Goal: Task Accomplishment & Management: Manage account settings

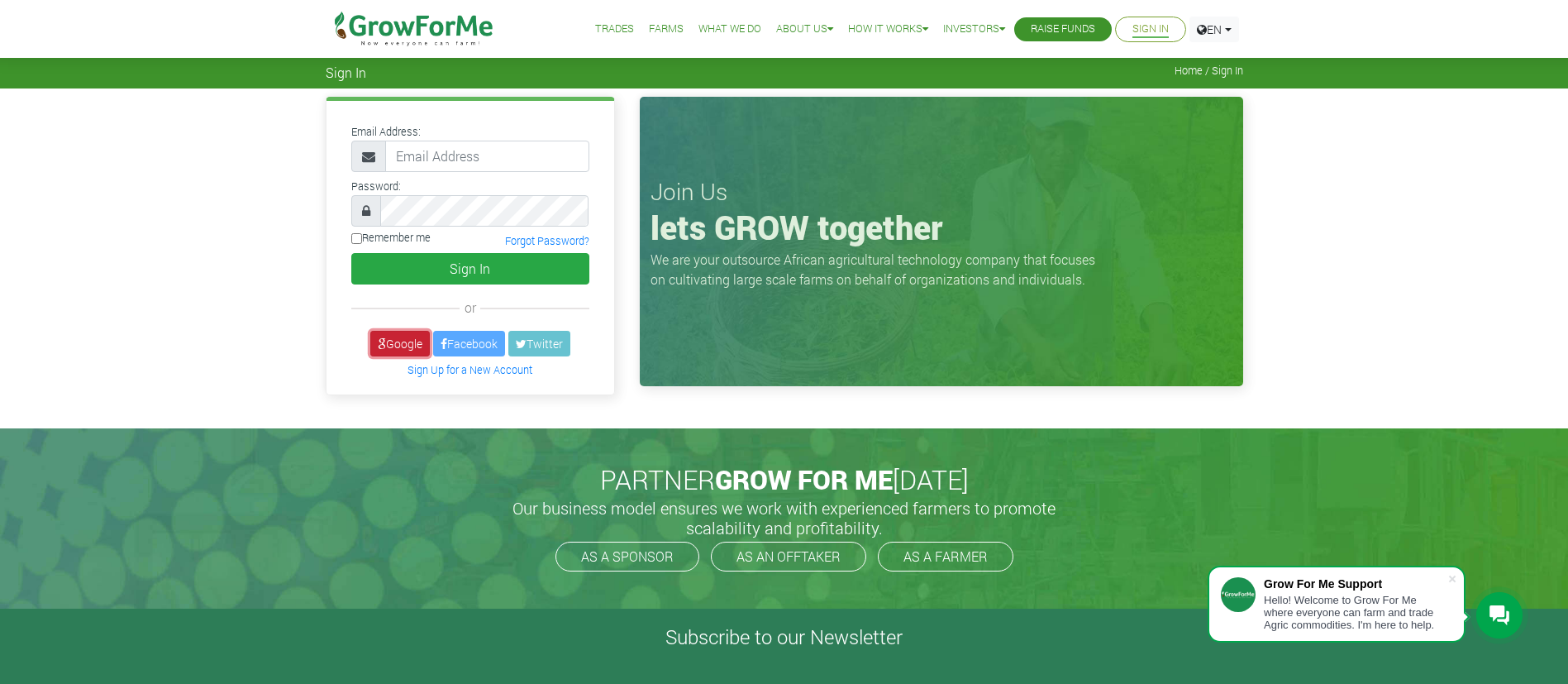
click at [400, 346] on link "Google" at bounding box center [400, 343] width 59 height 26
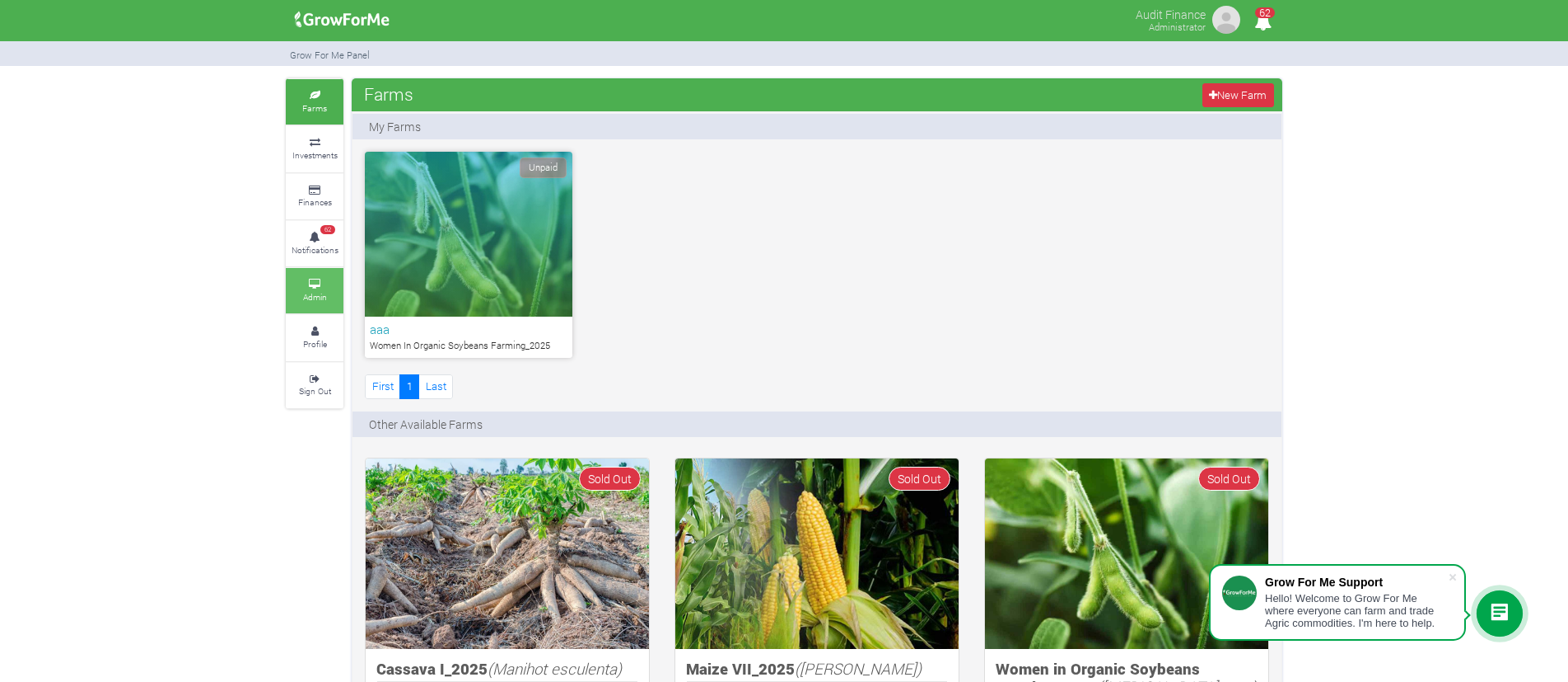
click at [318, 275] on link "Admin" at bounding box center [314, 291] width 58 height 45
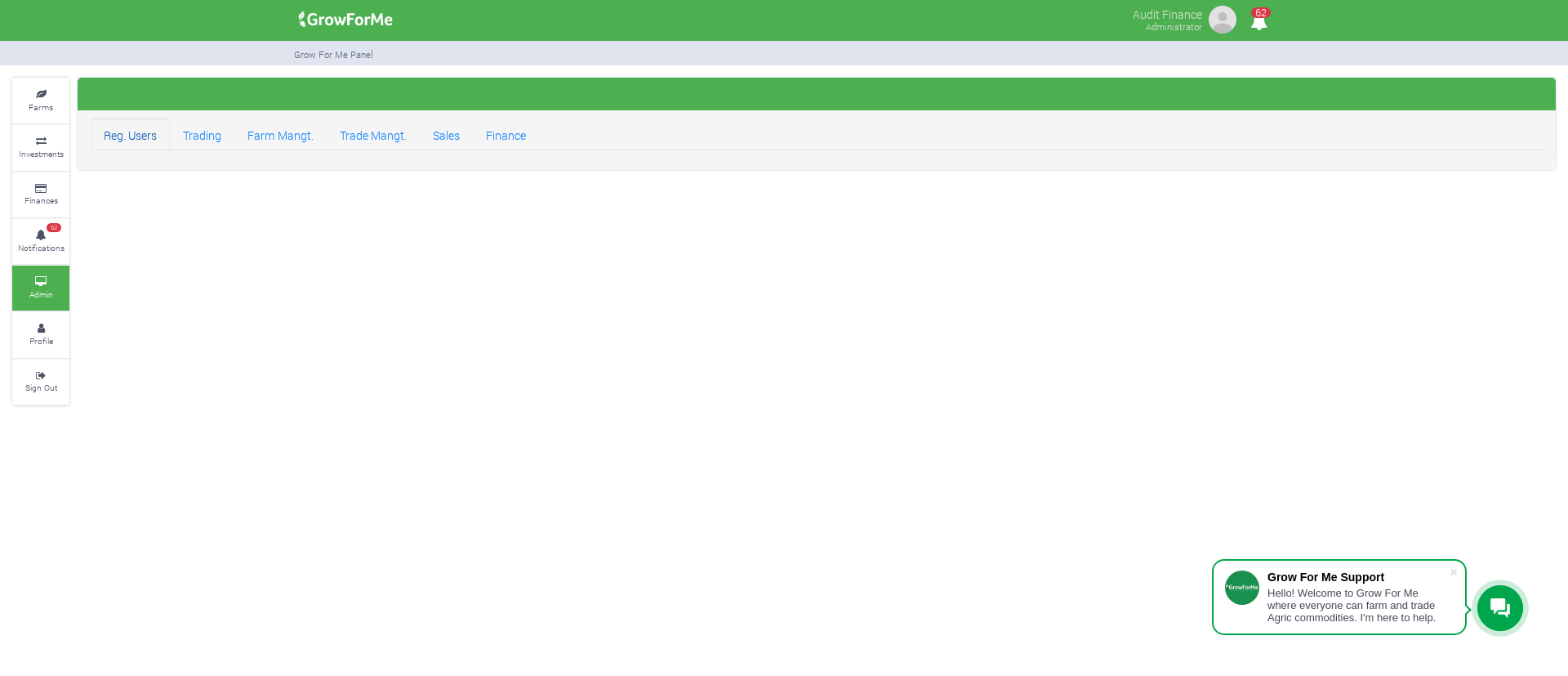
click at [142, 140] on link "Reg. Users" at bounding box center [130, 133] width 79 height 32
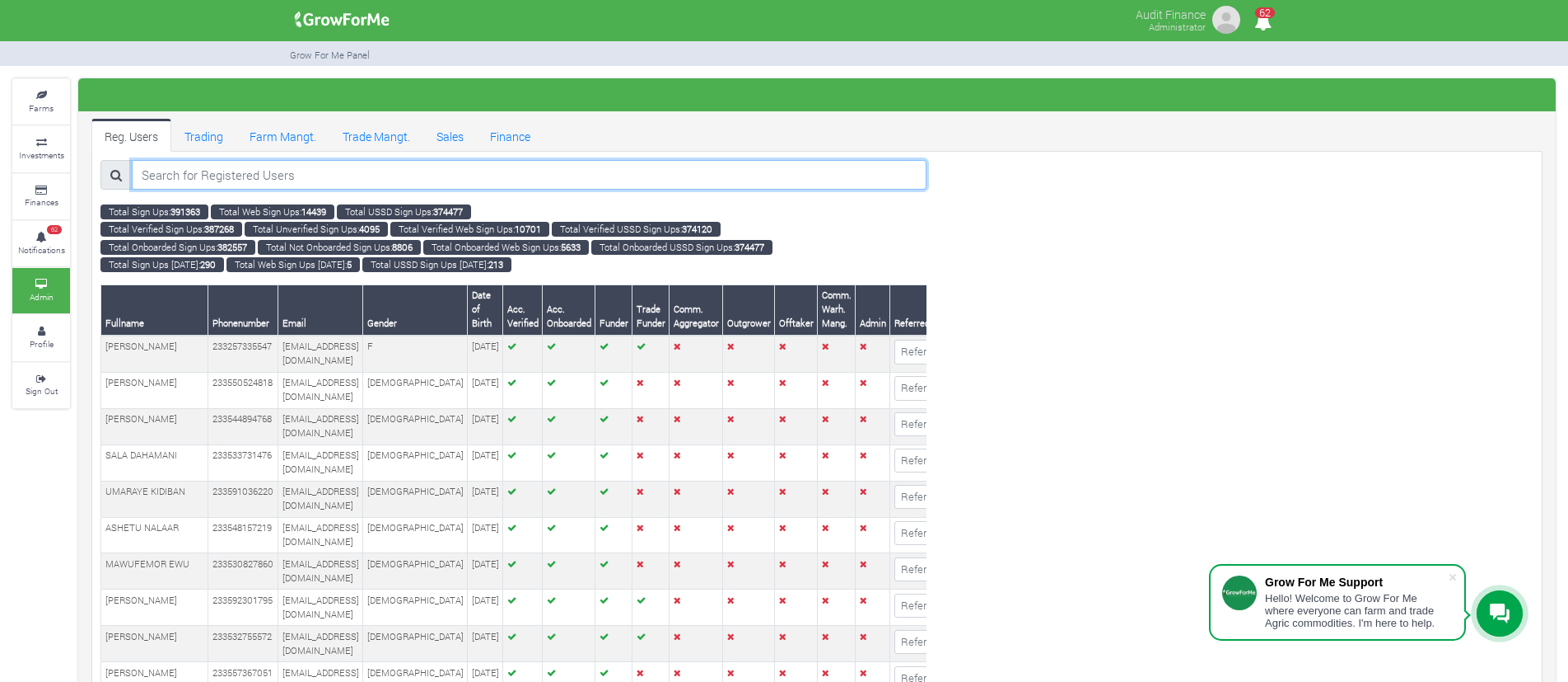
click at [374, 173] on input "search" at bounding box center [529, 174] width 795 height 30
paste input "[EMAIL_ADDRESS][DOMAIN_NAME]"
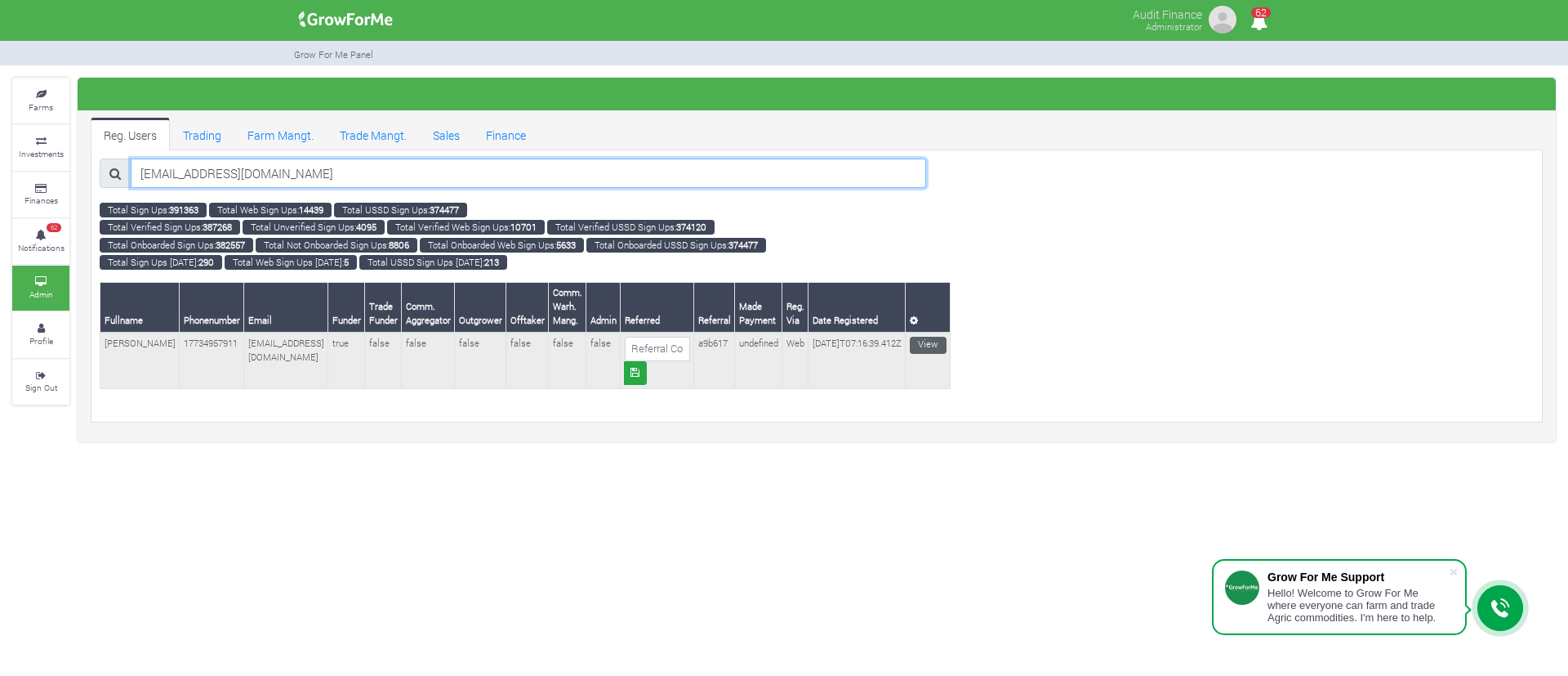
type input "[EMAIL_ADDRESS][DOMAIN_NAME]"
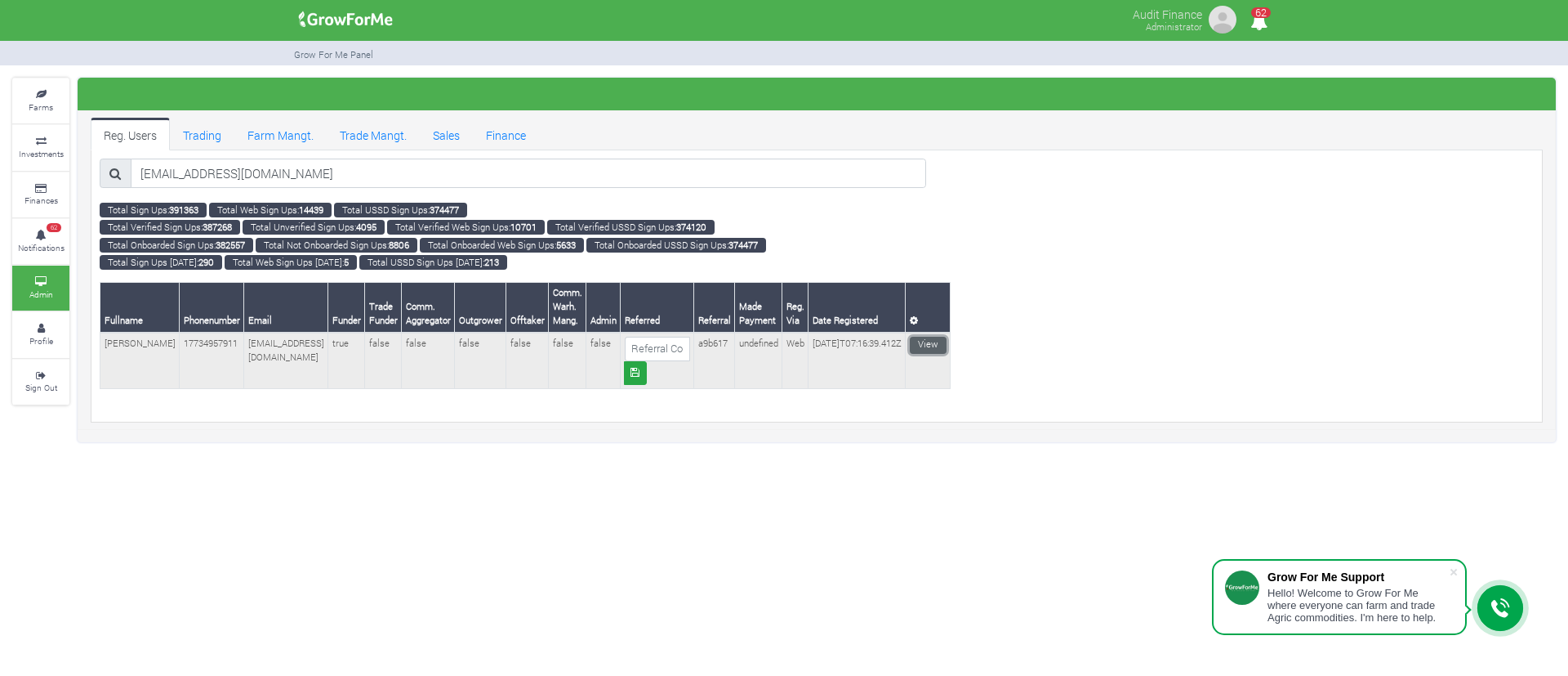
click at [920, 341] on link "View" at bounding box center [929, 346] width 37 height 18
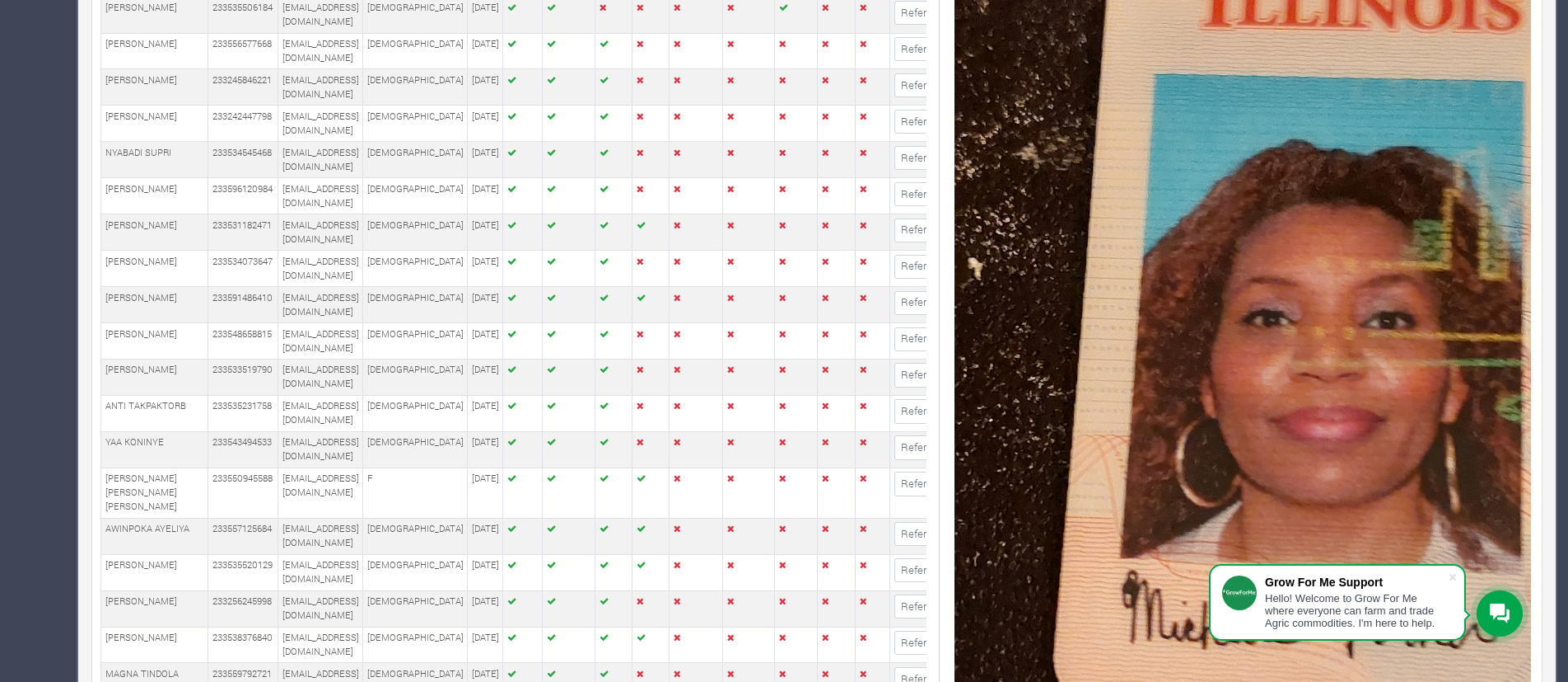
scroll to position [1467, 0]
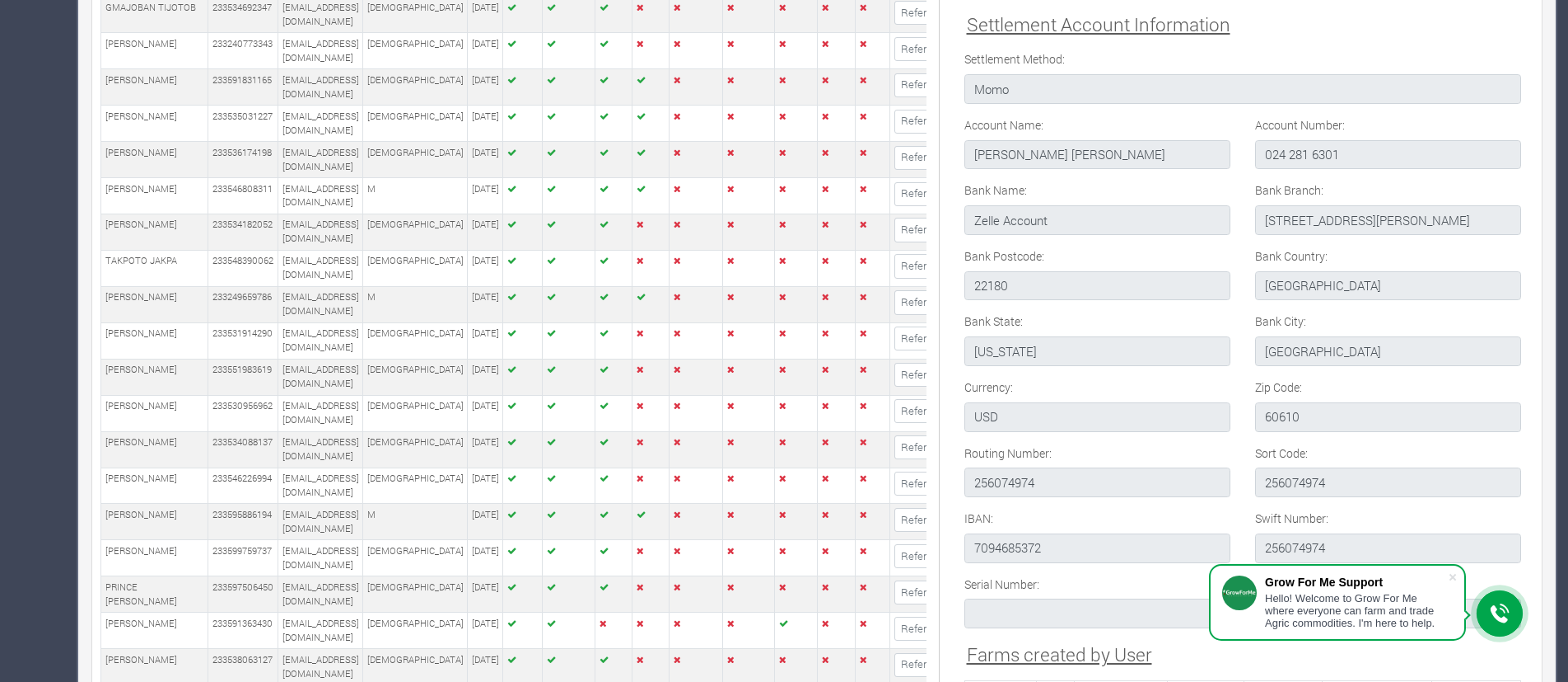
scroll to position [2447, 0]
